Goal: Information Seeking & Learning: Learn about a topic

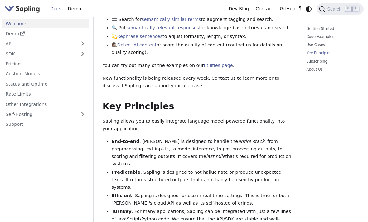
scroll to position [347, 0]
